Goal: Communication & Community: Answer question/provide support

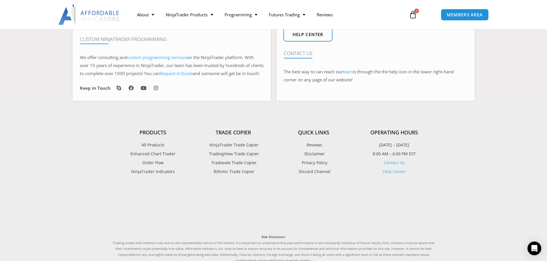
scroll to position [373, 0]
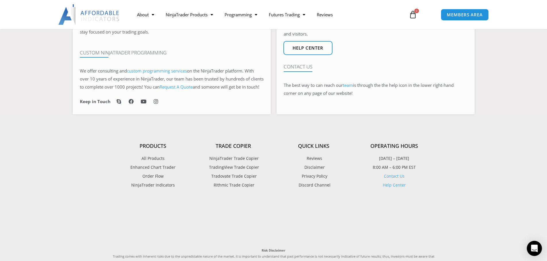
click at [534, 246] on icon "Open Intercom Messenger" at bounding box center [533, 248] width 7 height 7
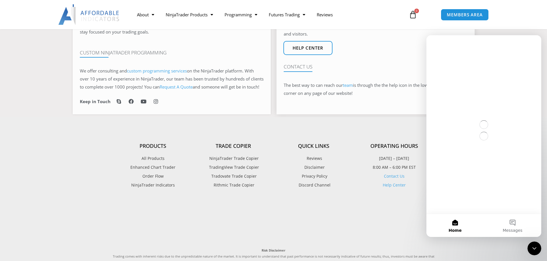
scroll to position [0, 0]
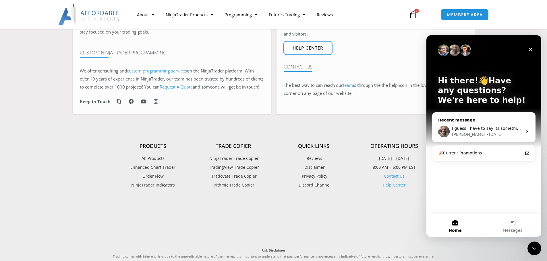
click at [510, 133] on div "[PERSON_NAME] • [DATE]" at bounding box center [487, 135] width 71 height 6
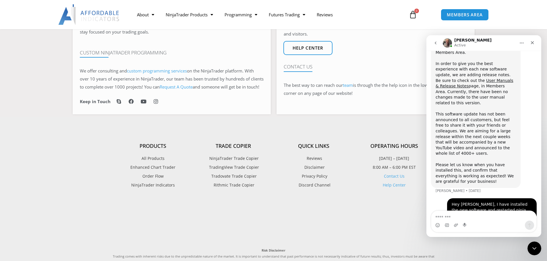
scroll to position [691, 0]
type textarea "*"
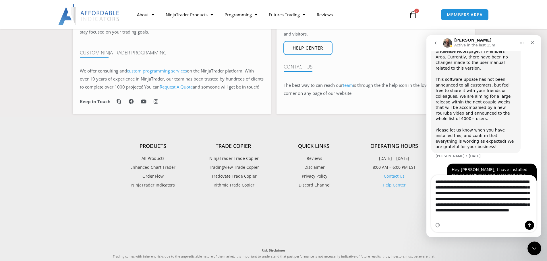
scroll to position [727, 0]
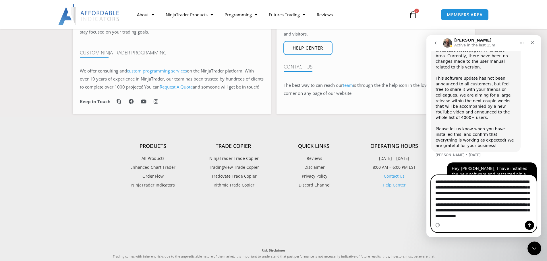
click at [516, 218] on textarea "**********" at bounding box center [483, 198] width 105 height 45
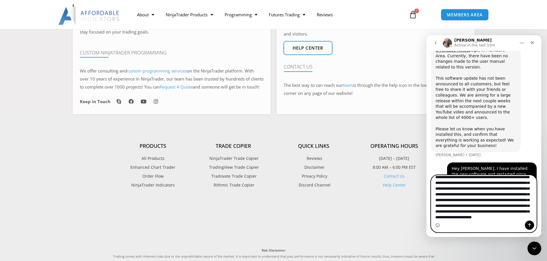
scroll to position [3, 0]
type textarea "**********"
click at [529, 224] on icon "Send a message…" at bounding box center [529, 226] width 3 height 4
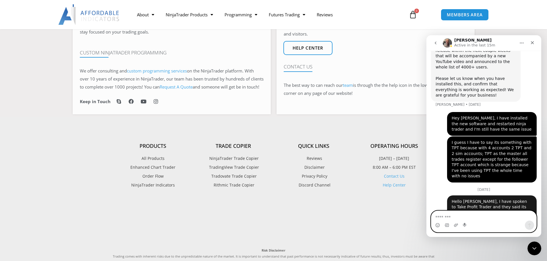
scroll to position [786, 0]
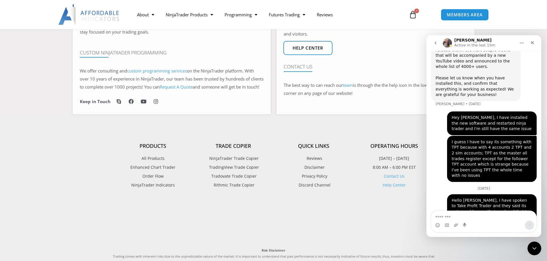
click at [517, 41] on button "Home" at bounding box center [521, 43] width 11 height 11
click at [485, 57] on div "Expand window" at bounding box center [503, 58] width 57 height 12
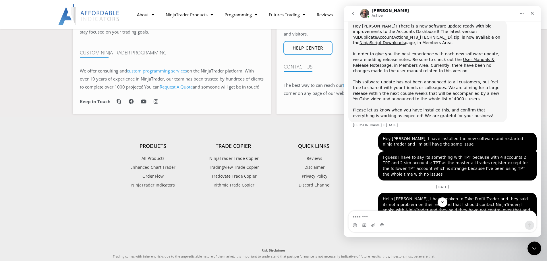
scroll to position [510, 0]
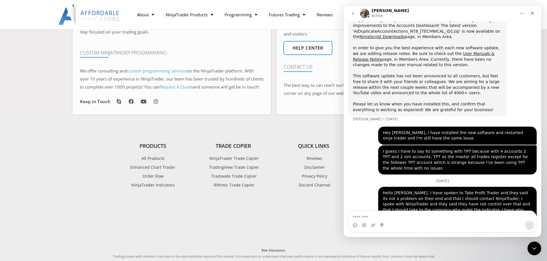
click at [354, 14] on icon "go back" at bounding box center [352, 13] width 5 height 5
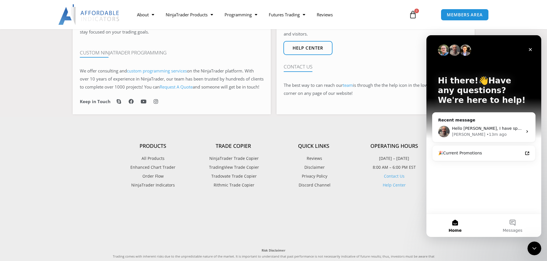
scroll to position [0, 0]
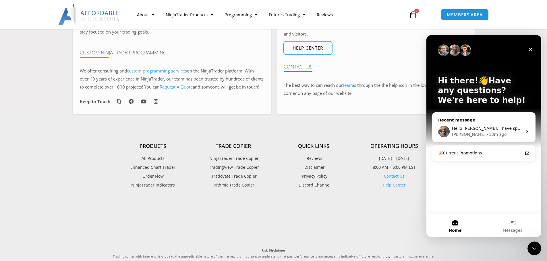
click at [524, 131] on div "Hello [PERSON_NAME], I have spoken to Take Profit Trader and they said its not …" at bounding box center [483, 131] width 103 height 21
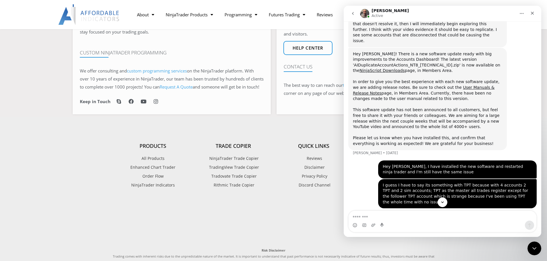
scroll to position [510, 0]
